Goal: Task Accomplishment & Management: Manage account settings

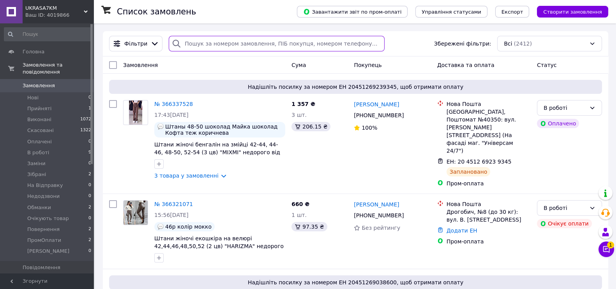
click at [221, 50] on input "search" at bounding box center [277, 44] width 216 height 16
paste input "365832301"
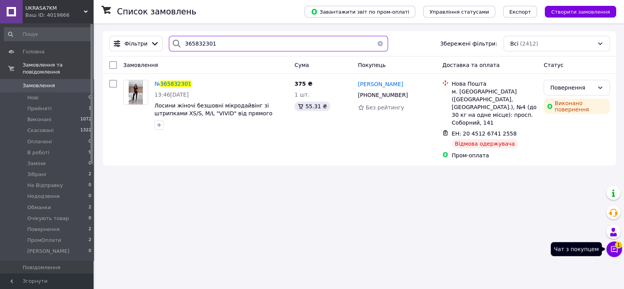
type input "365832301"
click at [616, 252] on icon at bounding box center [614, 250] width 8 height 8
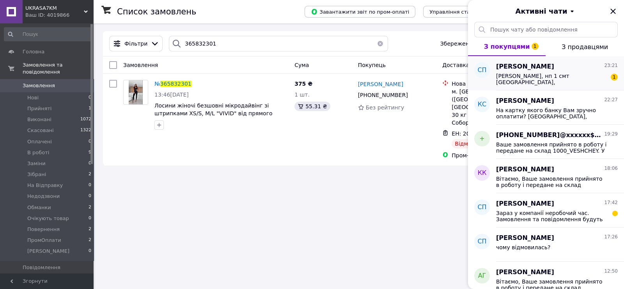
click at [545, 78] on span "Солодовник Валентина, нп 1 смт Велика Олександрівка, Херсонська область 0688255…" at bounding box center [551, 79] width 111 height 12
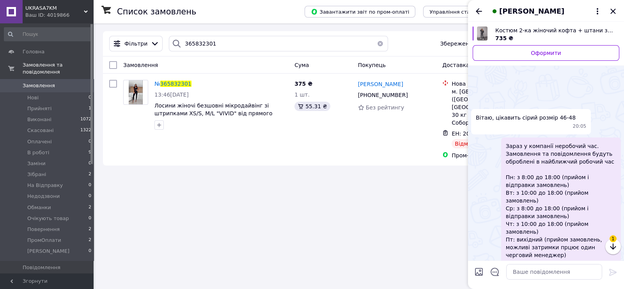
scroll to position [150, 0]
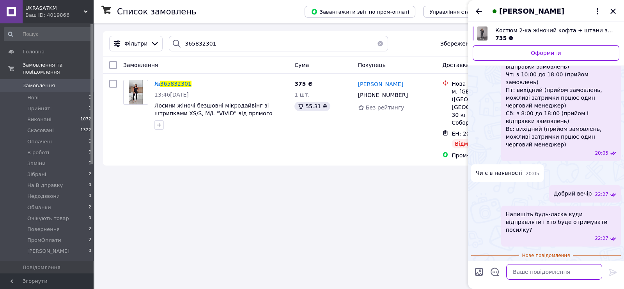
click at [533, 274] on textarea at bounding box center [554, 272] width 96 height 16
paste textarea "На картку якого банку Вам зручно оплатити? МоноБанк, ОщадБанк, ПриватБанк?"
type textarea "На картку якого банку Вам зручно оплатити? МоноБанк, ОщадБанк, ПриватБанк?"
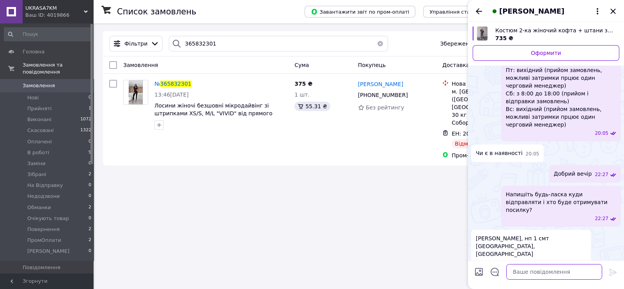
scroll to position [160, 0]
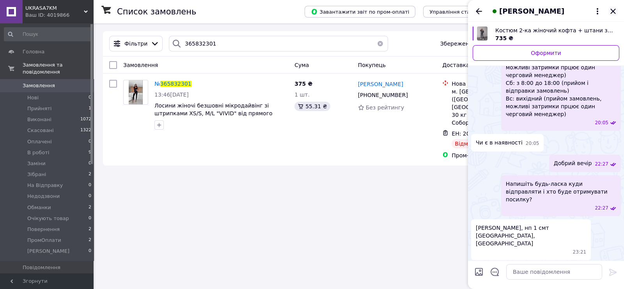
click at [611, 10] on icon "Закрити" at bounding box center [612, 11] width 5 height 5
